Goal: Task Accomplishment & Management: Manage account settings

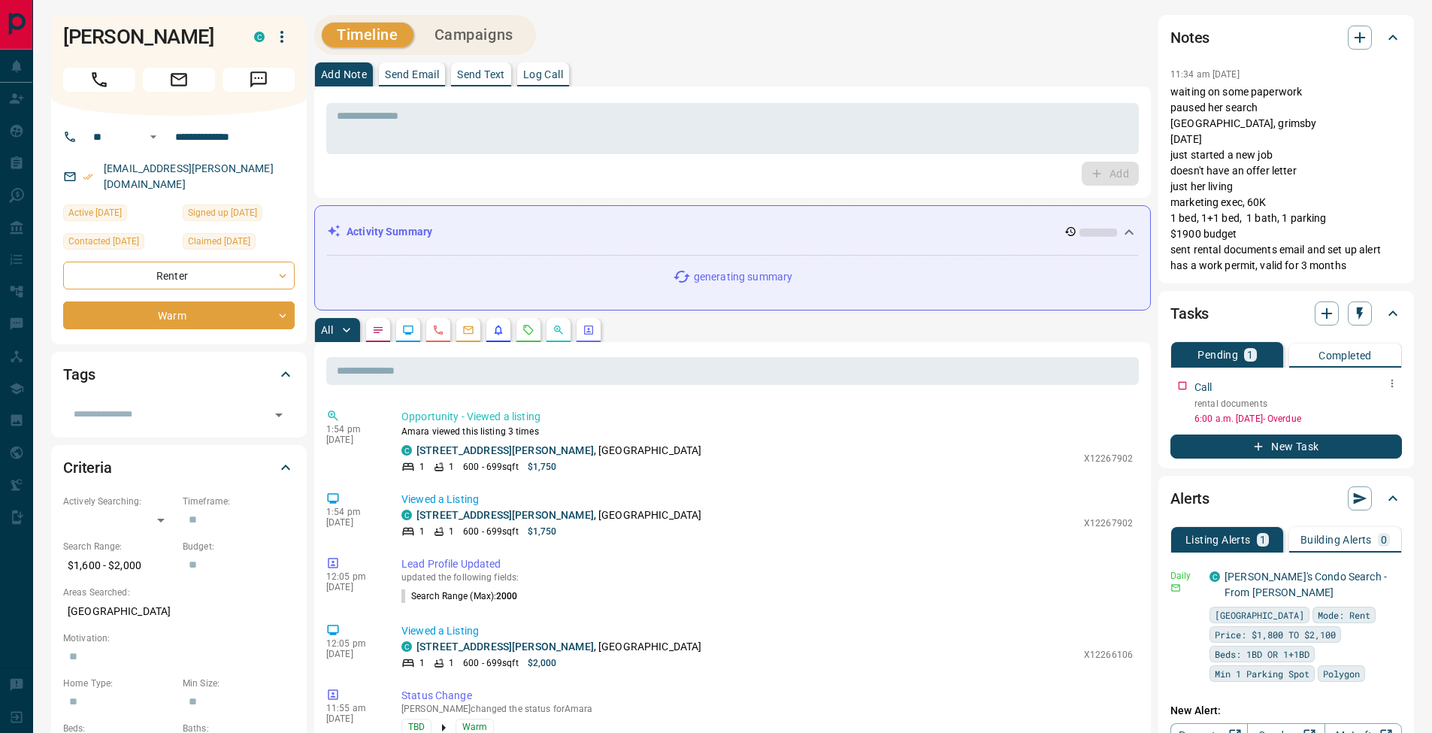
click at [1392, 387] on icon "button" at bounding box center [1392, 384] width 2 height 8
click at [1383, 413] on li "Edit" at bounding box center [1368, 412] width 66 height 23
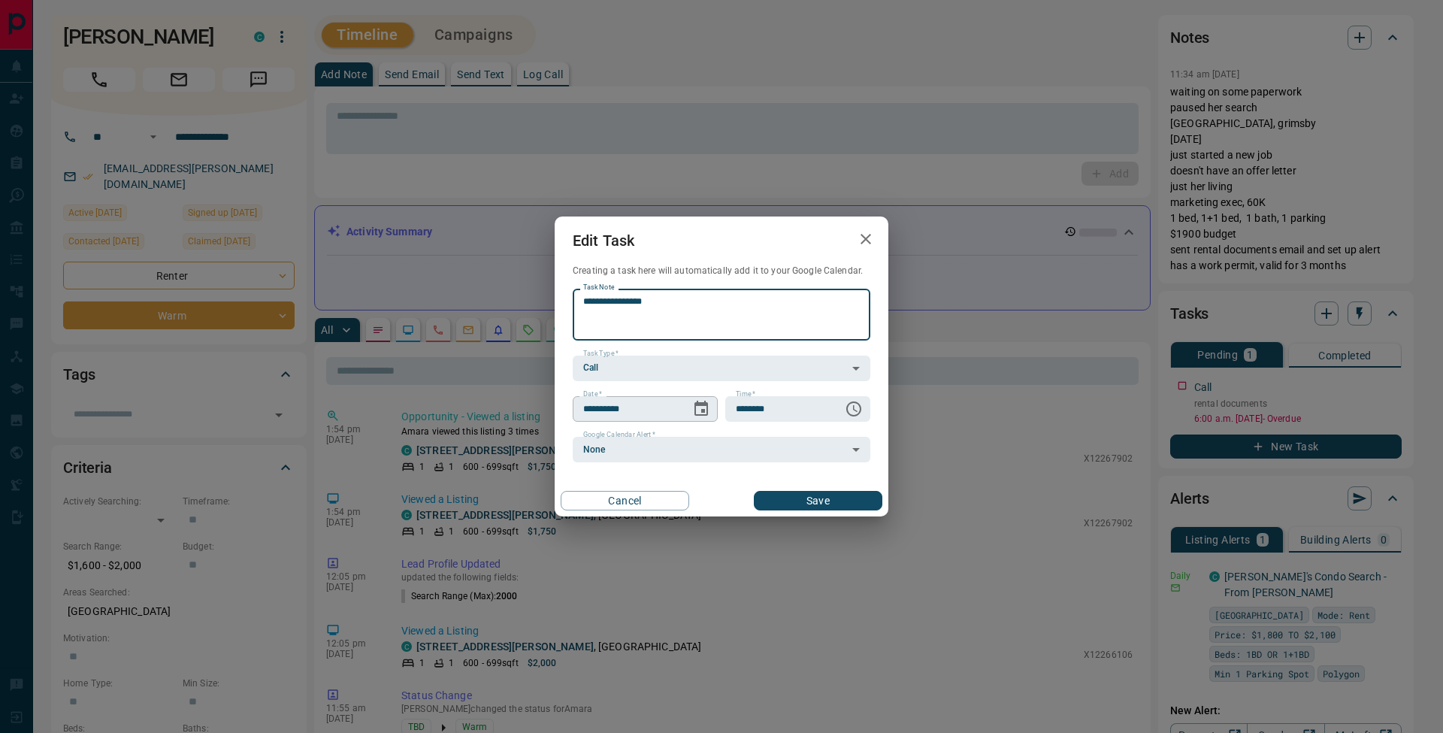
click at [706, 410] on icon "Choose date, selected date is Sep 16, 2025" at bounding box center [701, 409] width 18 height 18
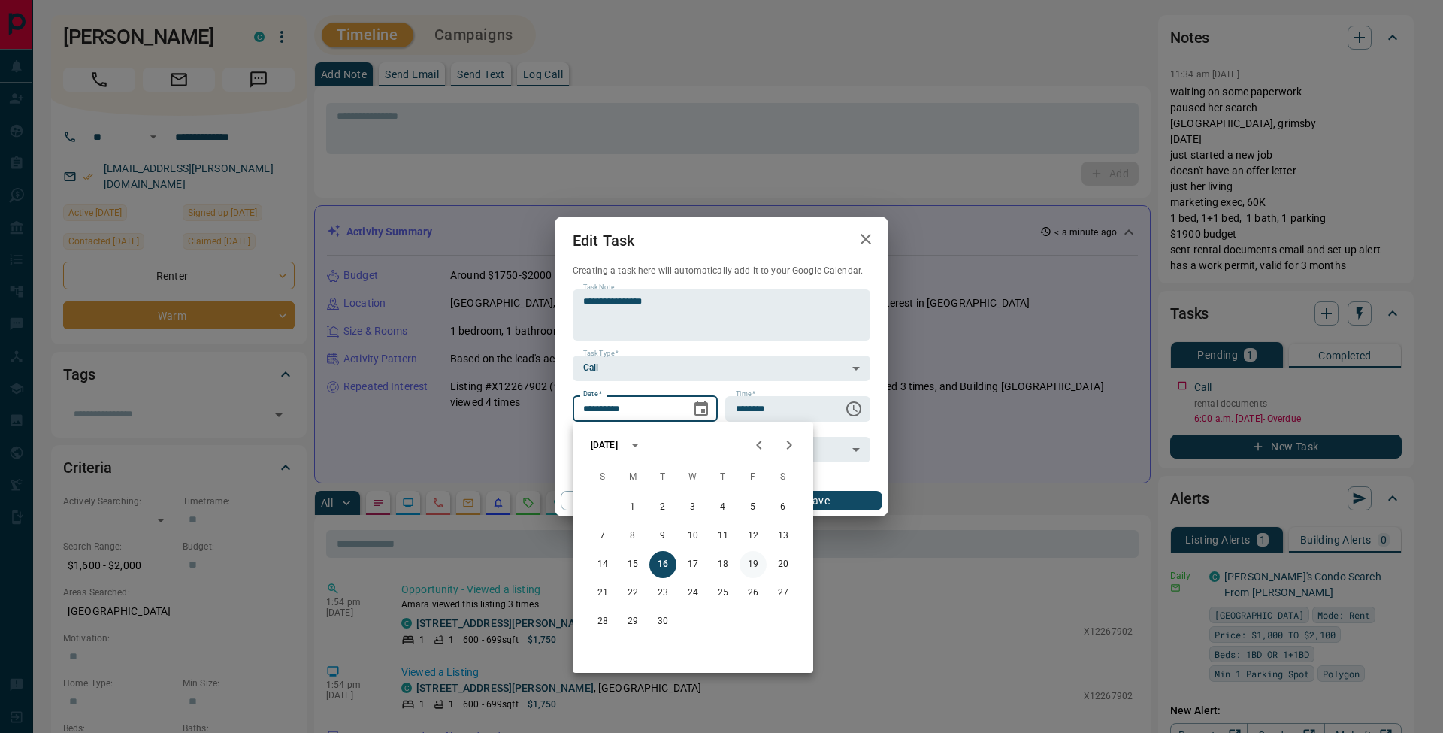
click at [752, 562] on button "19" at bounding box center [753, 564] width 27 height 27
type input "**********"
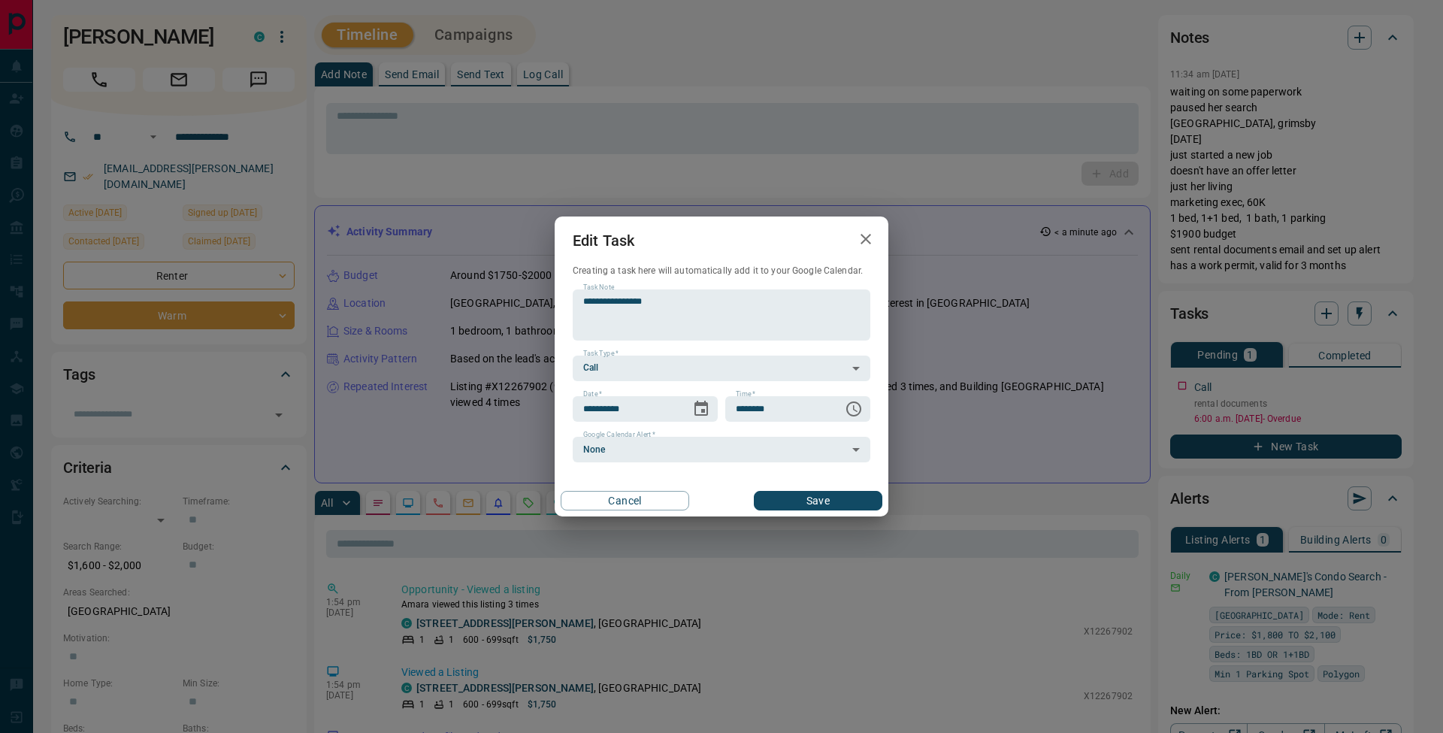
click at [827, 494] on button "Save" at bounding box center [818, 501] width 129 height 20
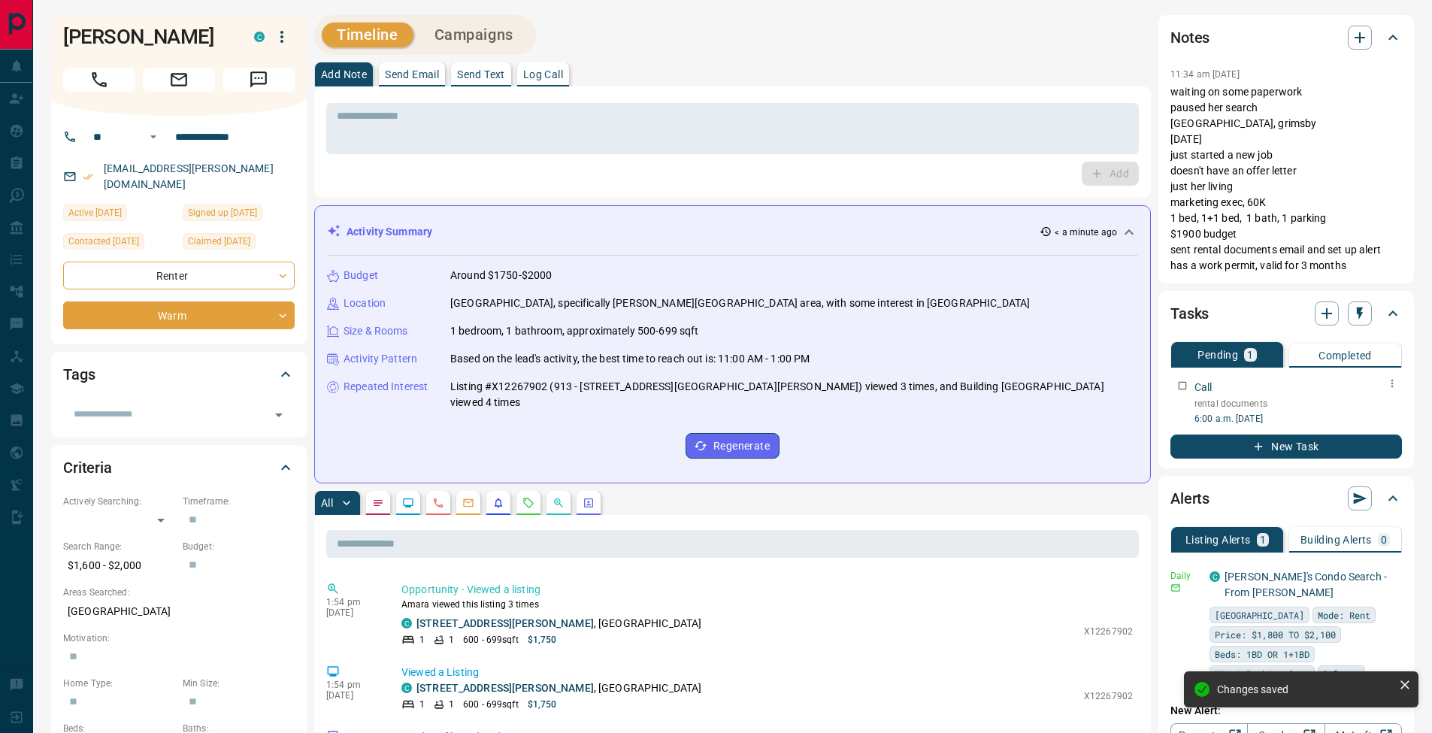
click at [1391, 382] on icon "button" at bounding box center [1392, 383] width 12 height 12
click at [1375, 405] on li "Edit" at bounding box center [1368, 412] width 66 height 23
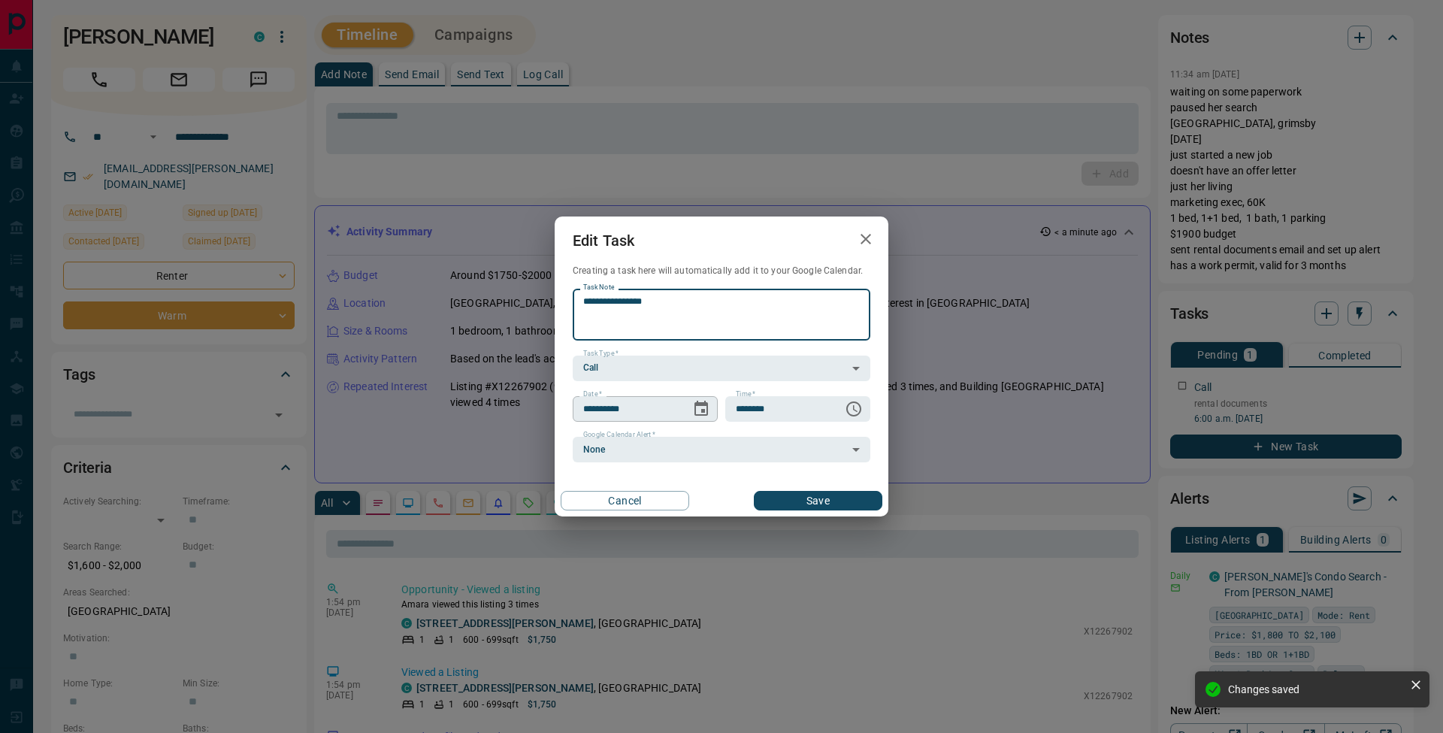
click at [699, 407] on icon "Choose date, selected date is Sep 19, 2025" at bounding box center [701, 409] width 18 height 18
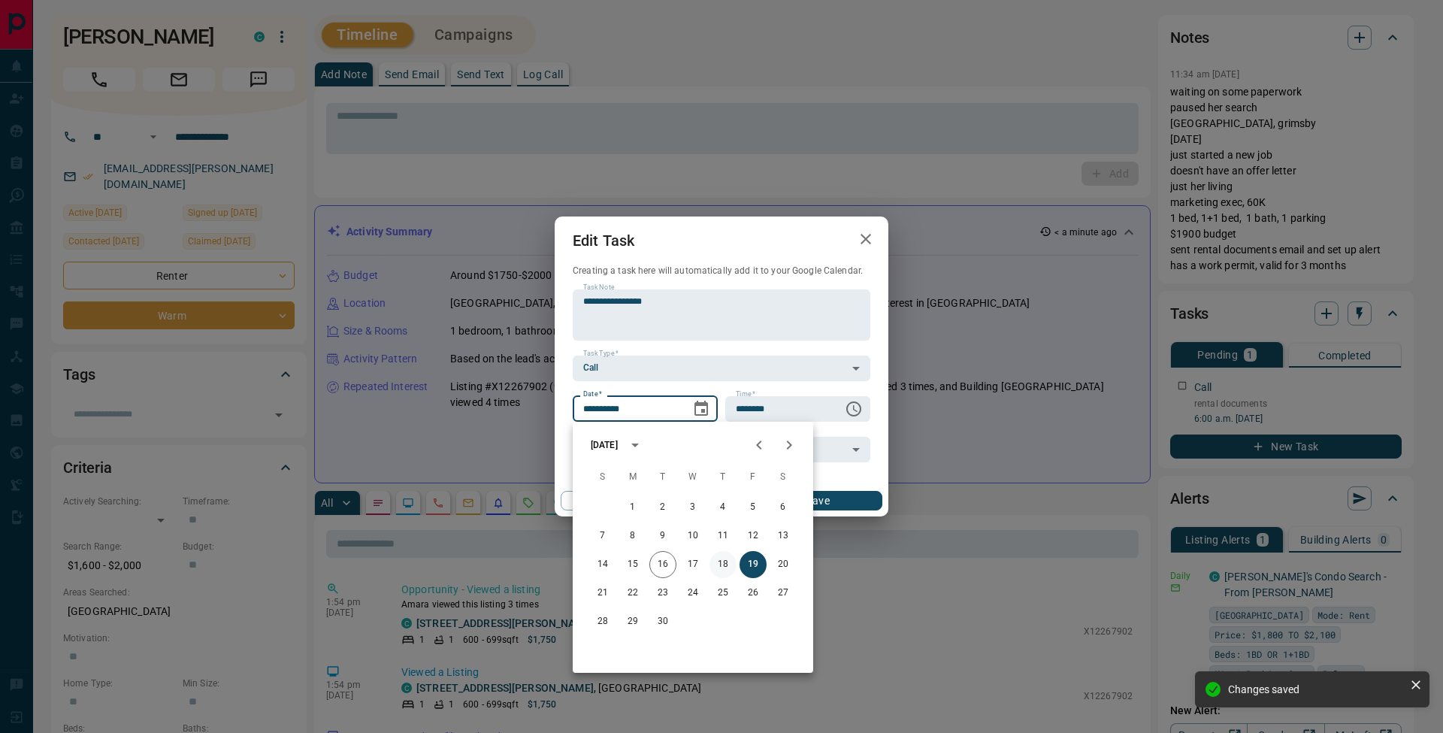
click at [719, 564] on button "18" at bounding box center [722, 564] width 27 height 27
type input "**********"
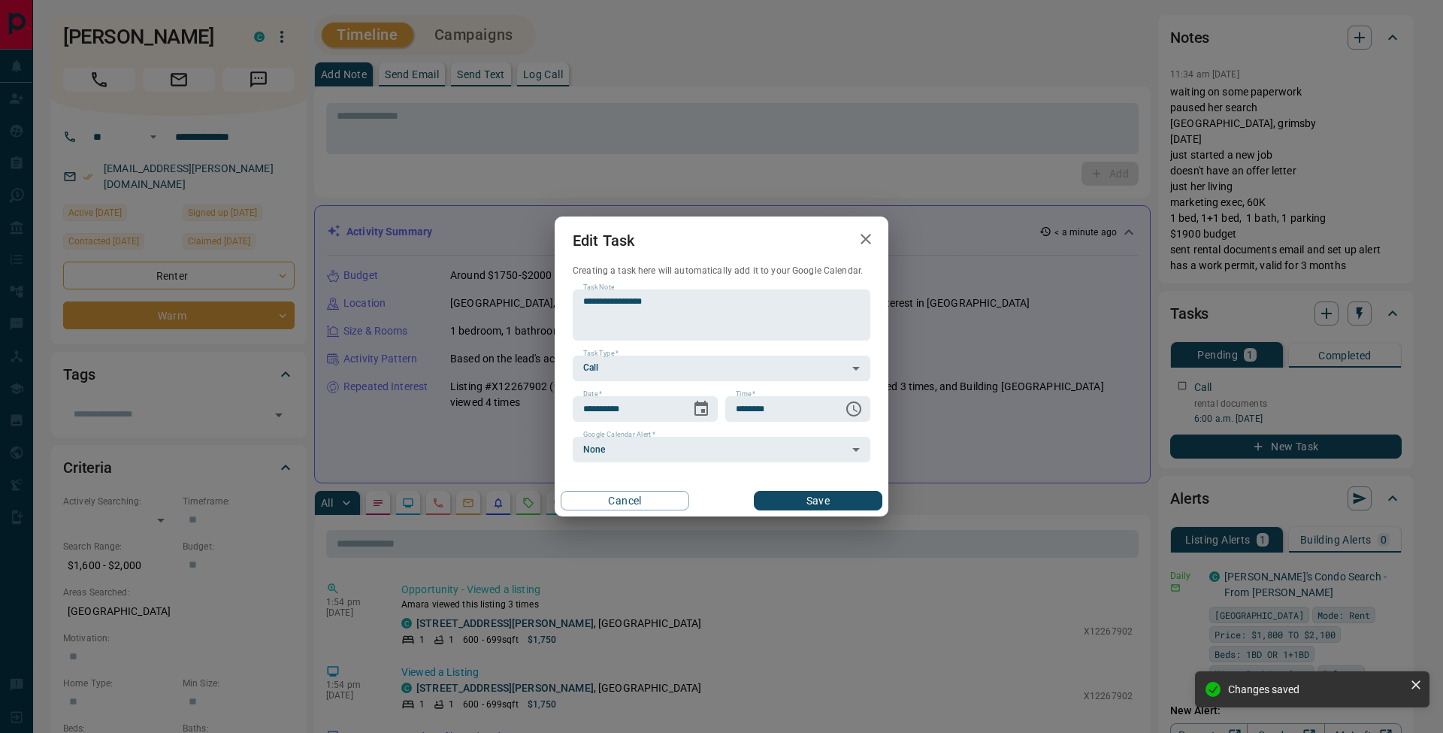
click at [830, 507] on button "Save" at bounding box center [818, 501] width 129 height 20
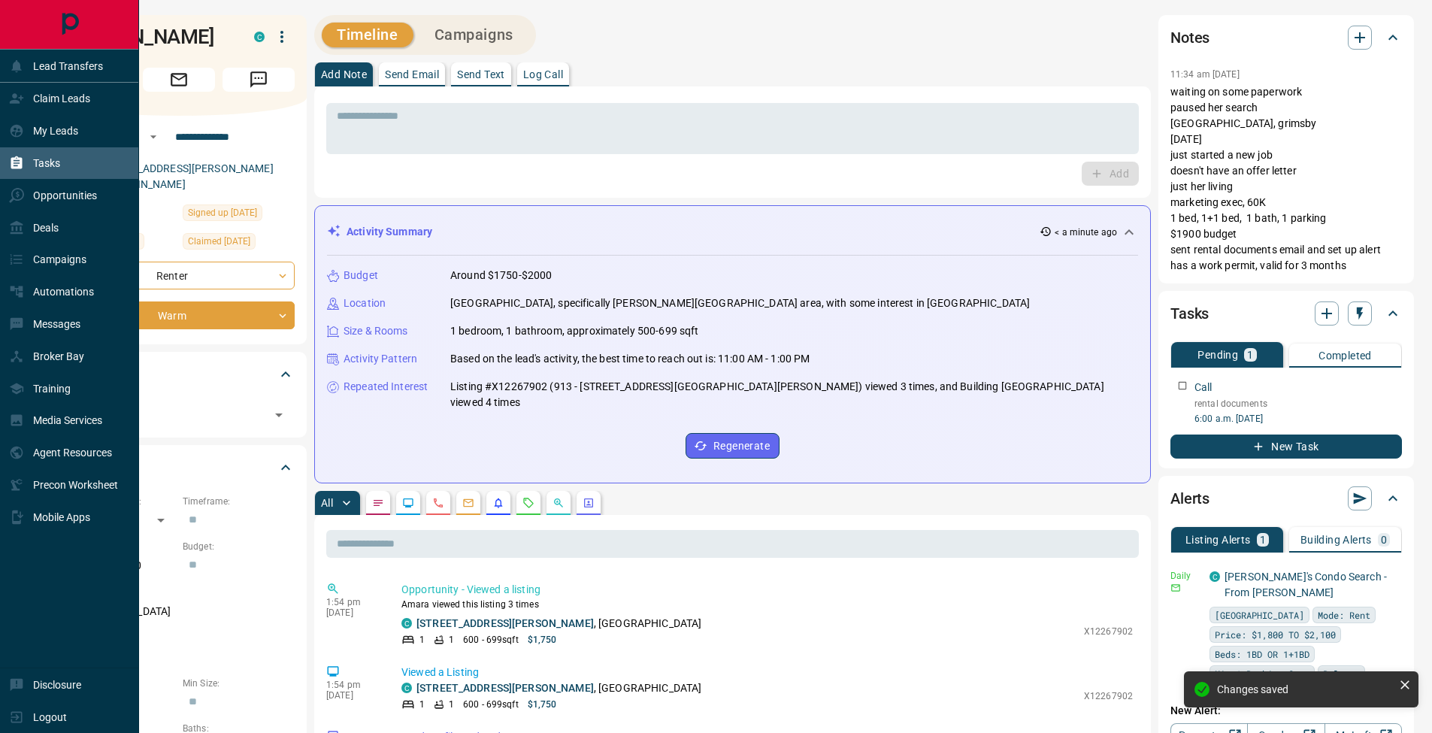
click at [20, 165] on icon at bounding box center [16, 162] width 11 height 13
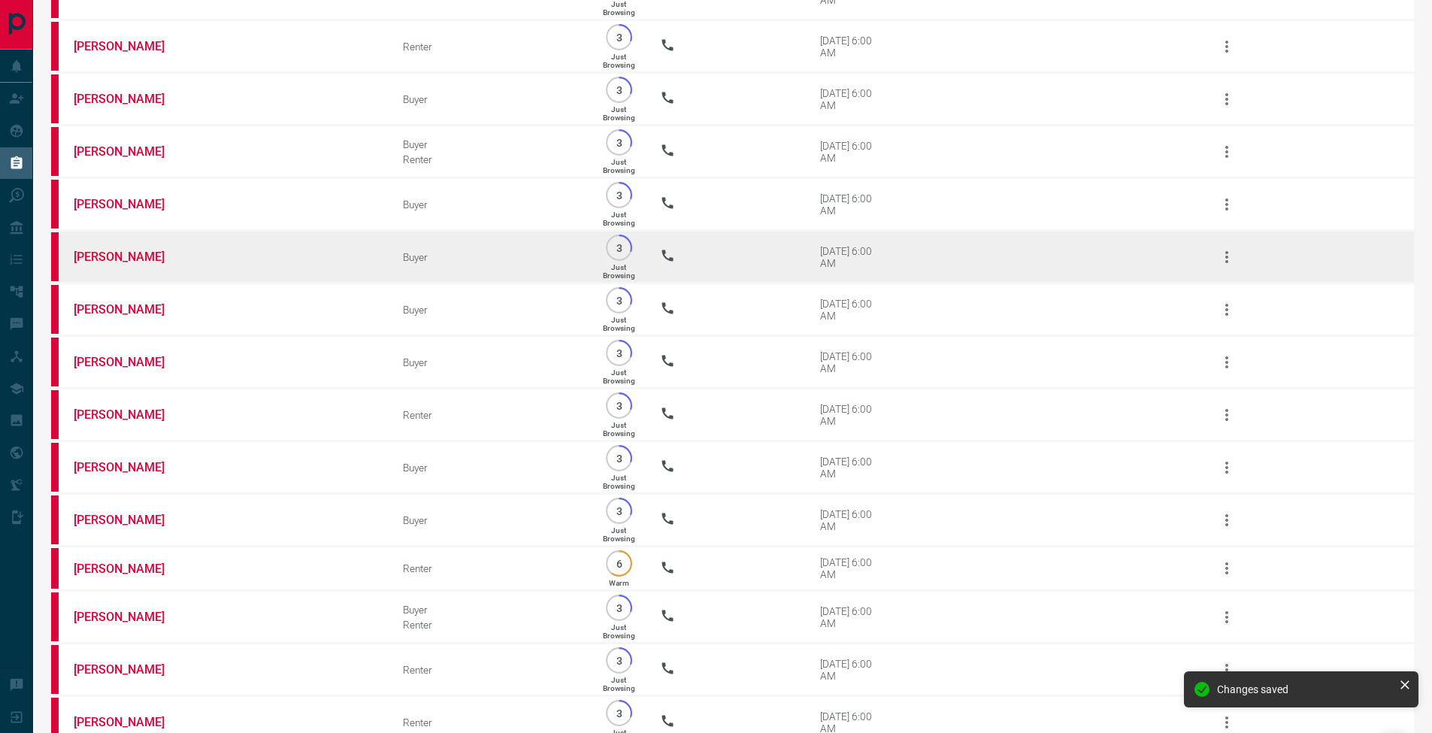
scroll to position [921, 0]
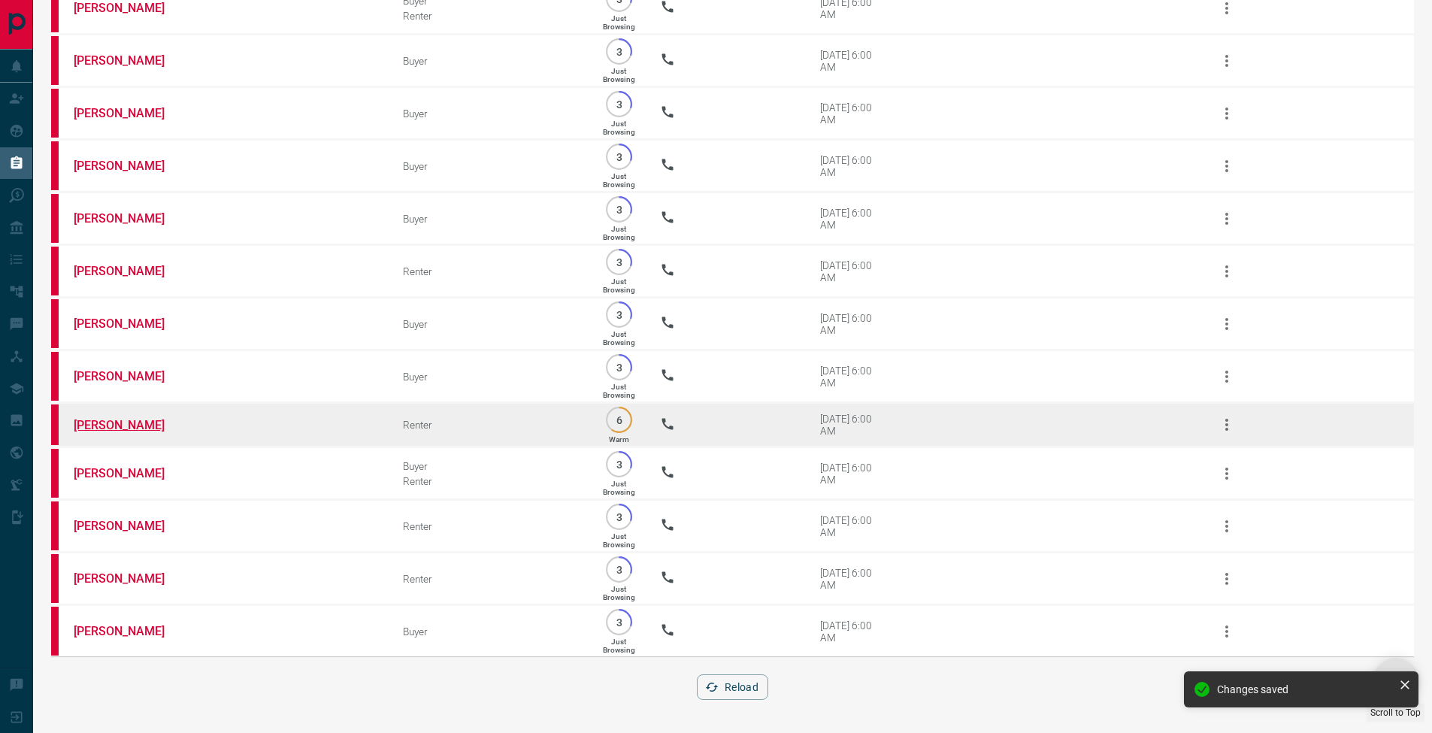
click at [109, 418] on link "[PERSON_NAME]" at bounding box center [130, 425] width 113 height 14
